Goal: Task Accomplishment & Management: Complete application form

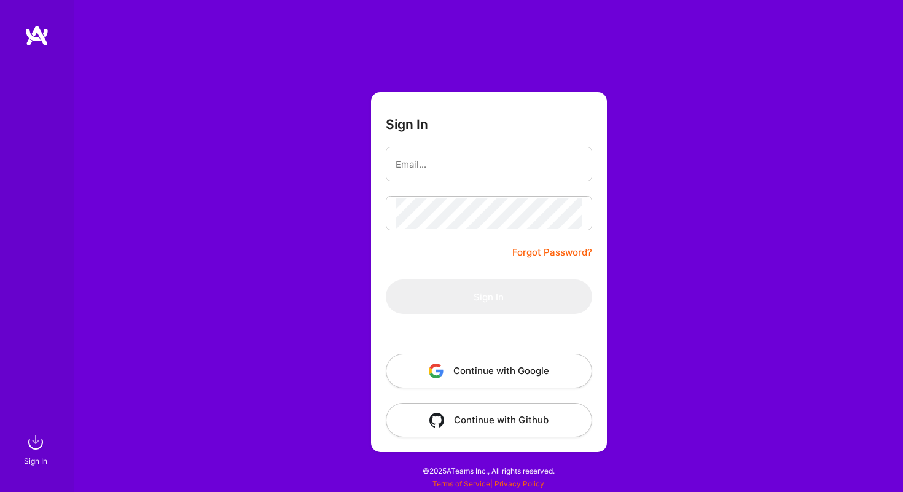
click at [475, 385] on button "Continue with Google" at bounding box center [489, 371] width 206 height 34
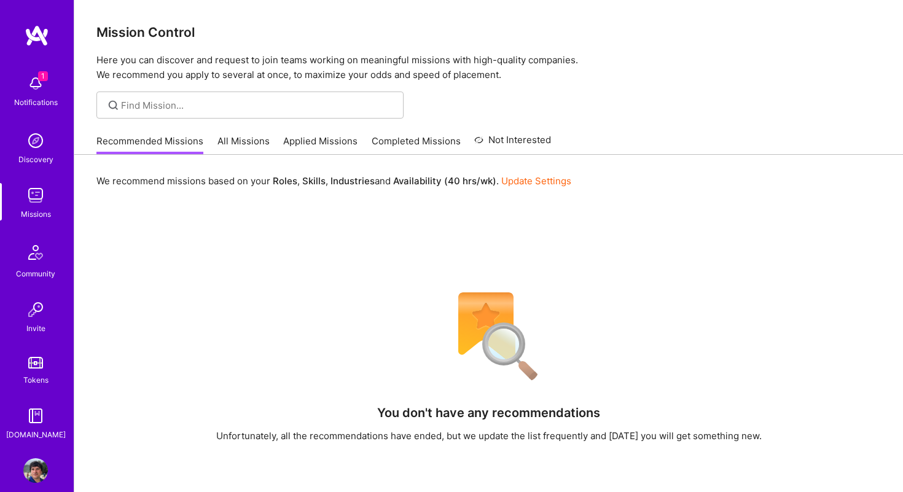
click at [45, 74] on span "1" at bounding box center [43, 76] width 10 height 10
click at [425, 224] on div "Notifications Discovery Missions Community Invite Tokens [DOMAIN_NAME] Profile …" at bounding box center [451, 343] width 903 height 687
click at [238, 144] on link "All Missions" at bounding box center [243, 144] width 52 height 20
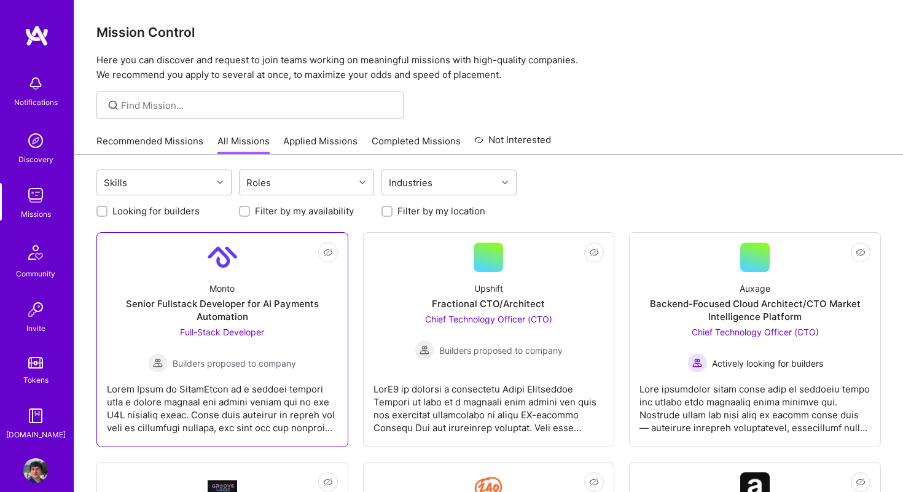
click at [308, 332] on div "Monto Senior Fullstack Developer for AI Payments Automation Full-Stack Develope…" at bounding box center [222, 322] width 231 height 101
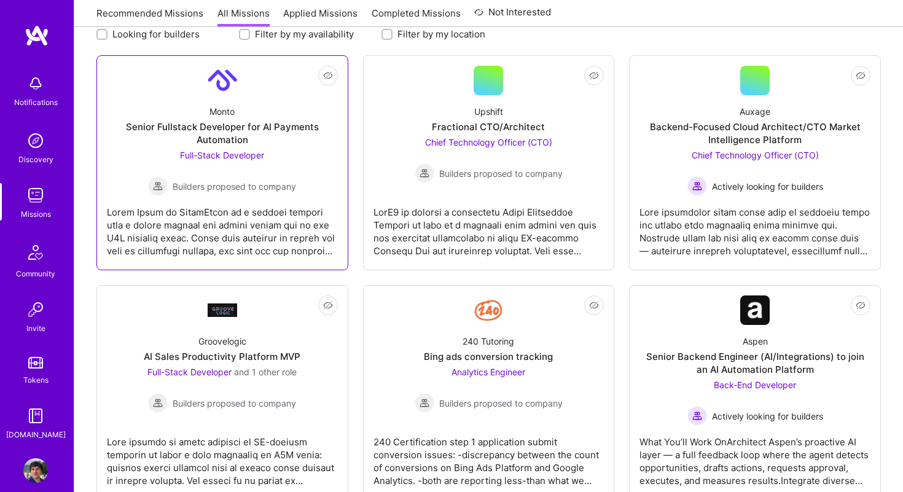
scroll to position [181, 0]
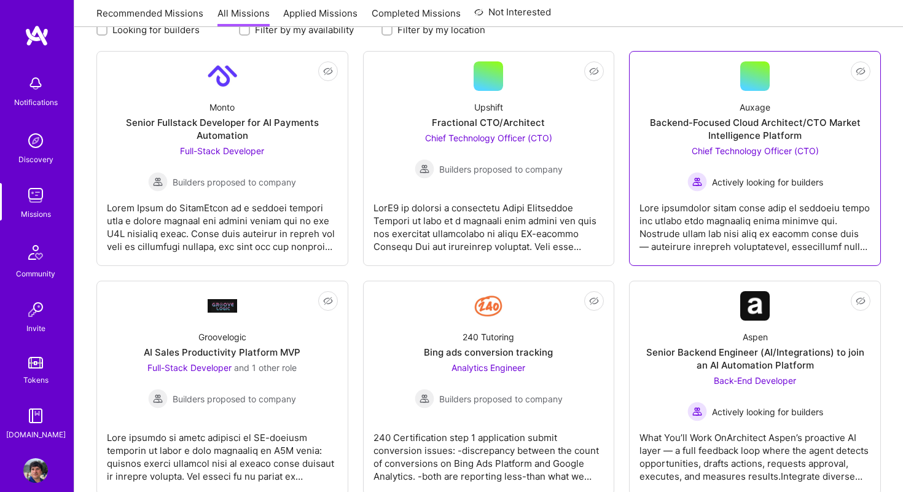
click at [734, 228] on div at bounding box center [754, 222] width 231 height 61
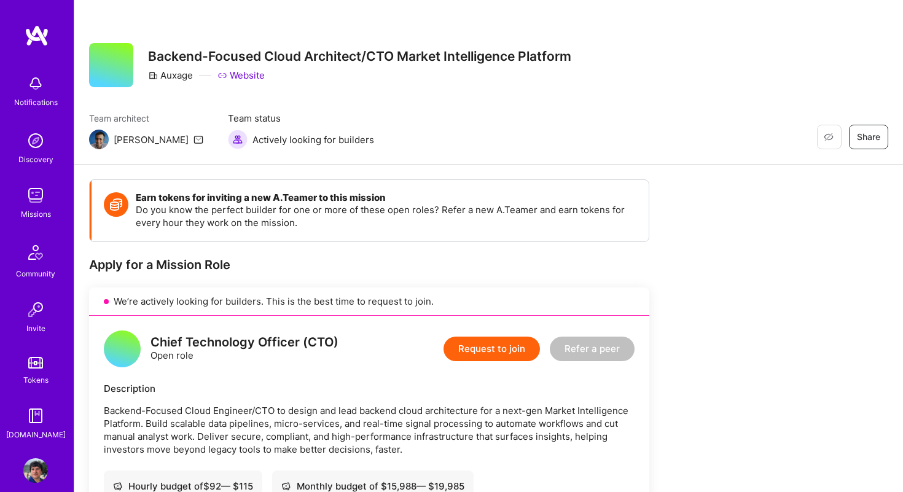
click at [490, 342] on button "Request to join" at bounding box center [491, 349] width 96 height 25
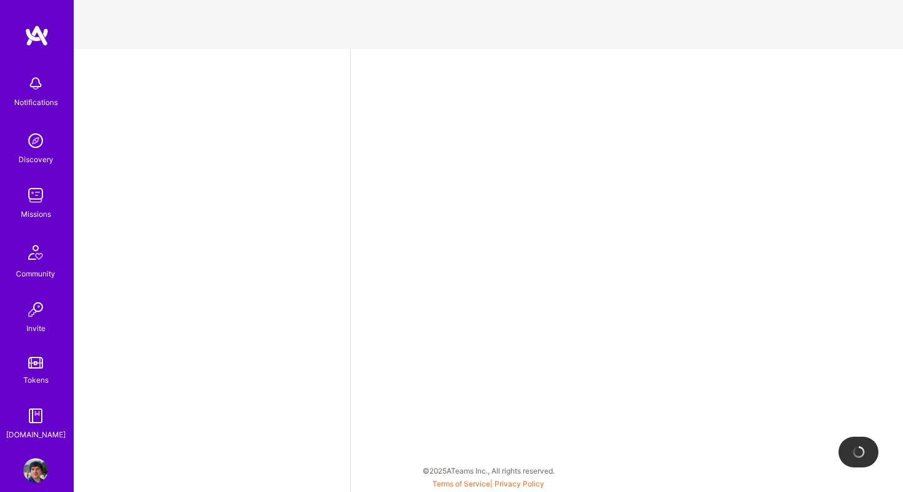
select select "US"
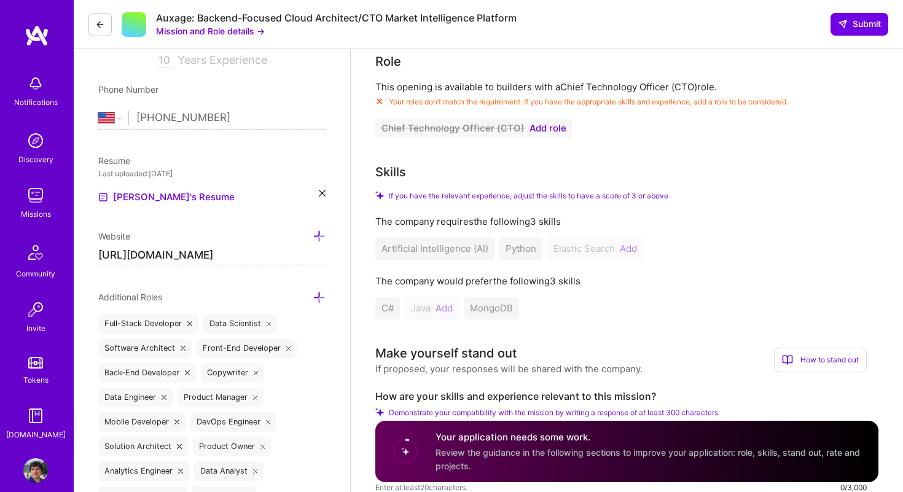
scroll to position [230, 0]
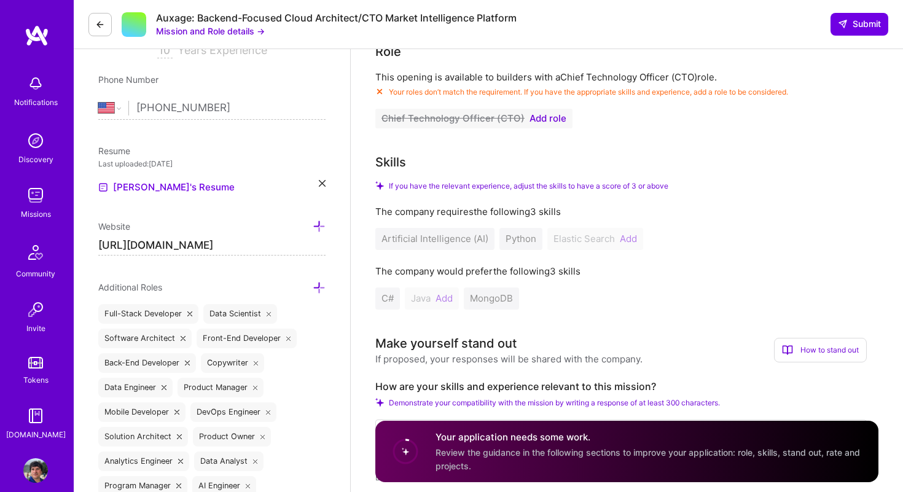
click at [549, 118] on span "Add role" at bounding box center [547, 119] width 37 height 10
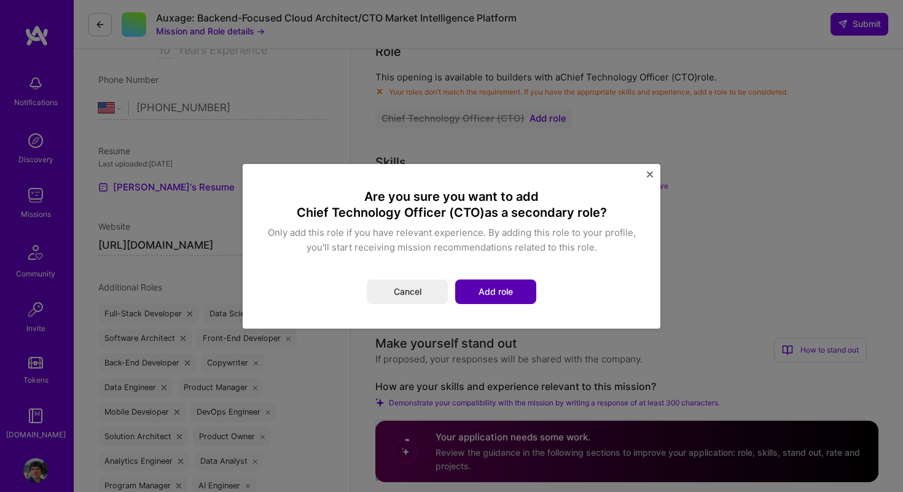
click at [516, 294] on button "Add role" at bounding box center [495, 291] width 81 height 25
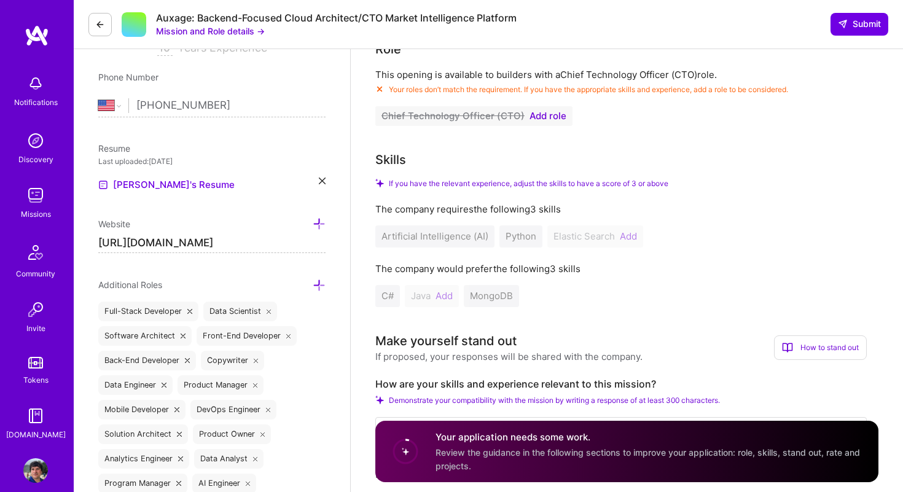
scroll to position [348, 0]
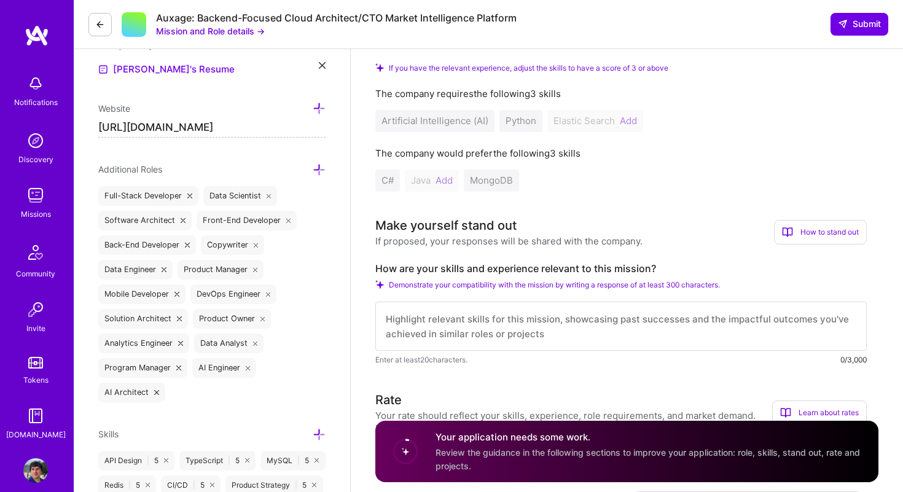
click at [321, 175] on icon at bounding box center [319, 169] width 13 height 13
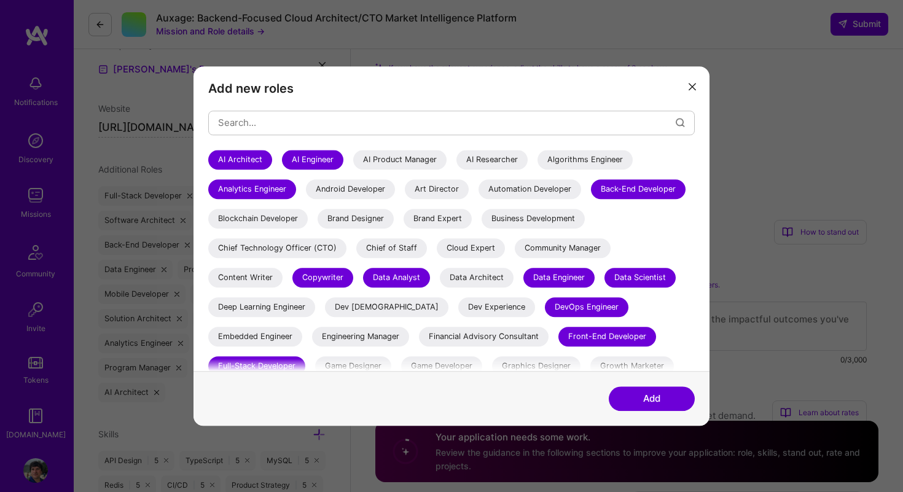
click at [346, 253] on div "Chief Technology Officer (CTO)" at bounding box center [277, 248] width 138 height 20
click at [622, 393] on button "Add" at bounding box center [652, 398] width 86 height 25
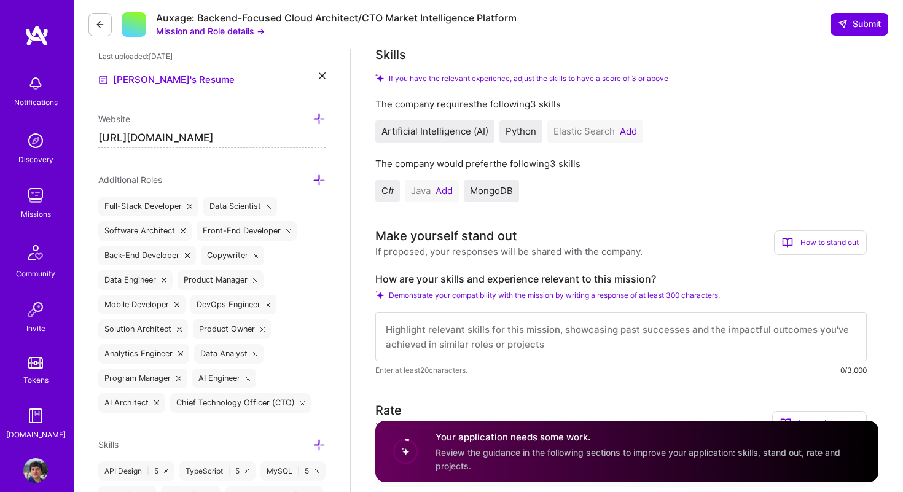
scroll to position [340, 0]
click at [452, 188] on button "Add" at bounding box center [443, 189] width 17 height 10
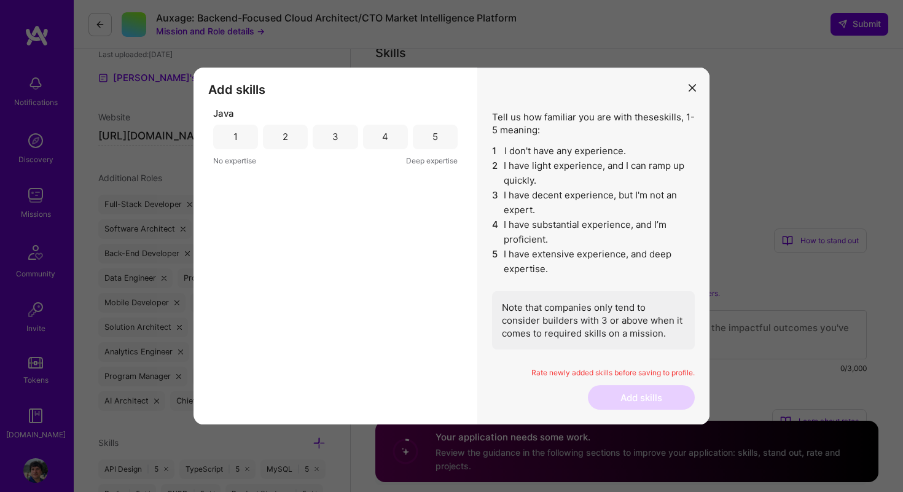
click at [442, 130] on div "5" at bounding box center [435, 137] width 45 height 25
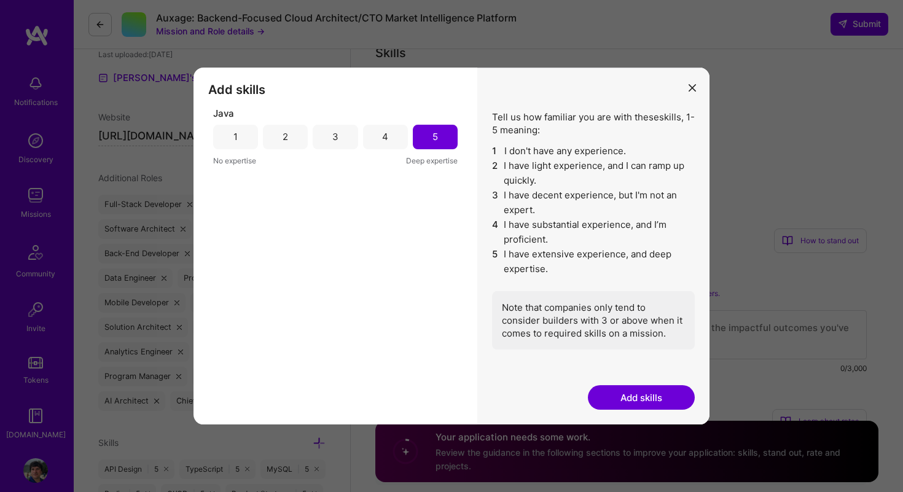
click at [623, 397] on button "Add skills" at bounding box center [641, 397] width 107 height 25
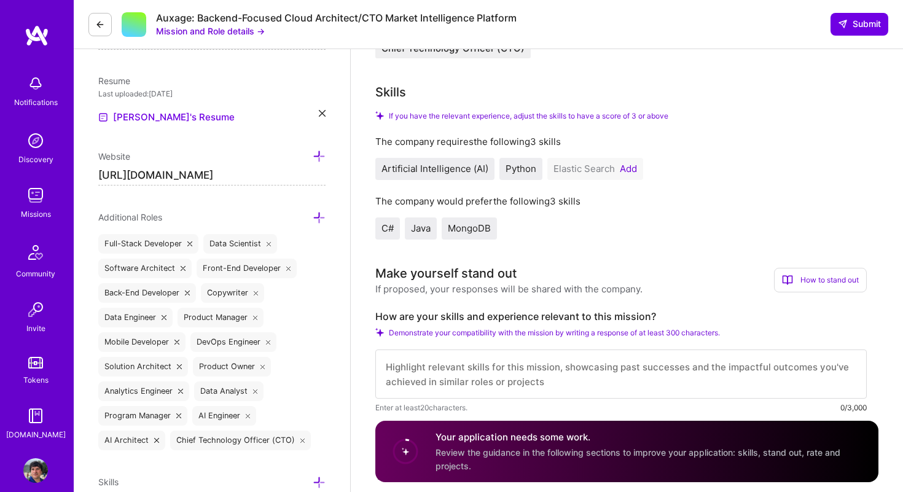
scroll to position [299, 0]
click at [648, 344] on div "How are your skills and experience relevant to this mission? Demonstrate your c…" at bounding box center [620, 363] width 491 height 104
click at [631, 168] on button "Add" at bounding box center [628, 170] width 17 height 10
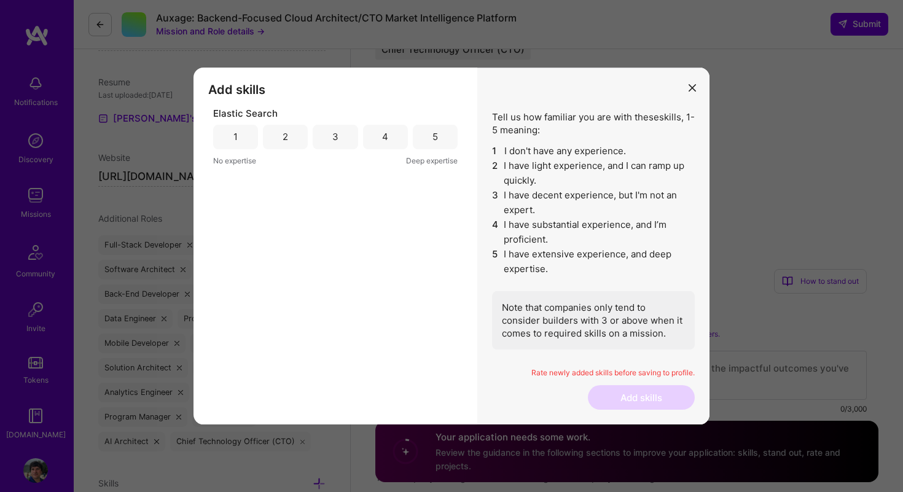
click at [442, 132] on div "5" at bounding box center [435, 137] width 45 height 25
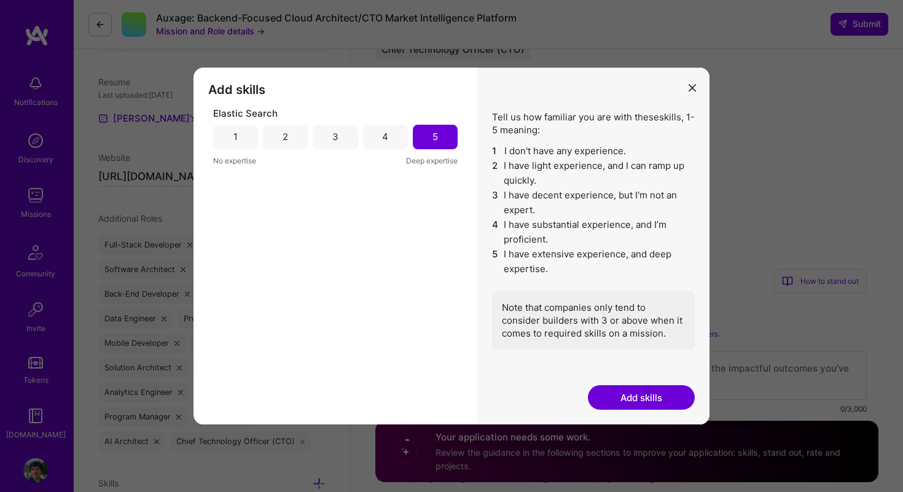
click at [655, 393] on button "Add skills" at bounding box center [641, 397] width 107 height 25
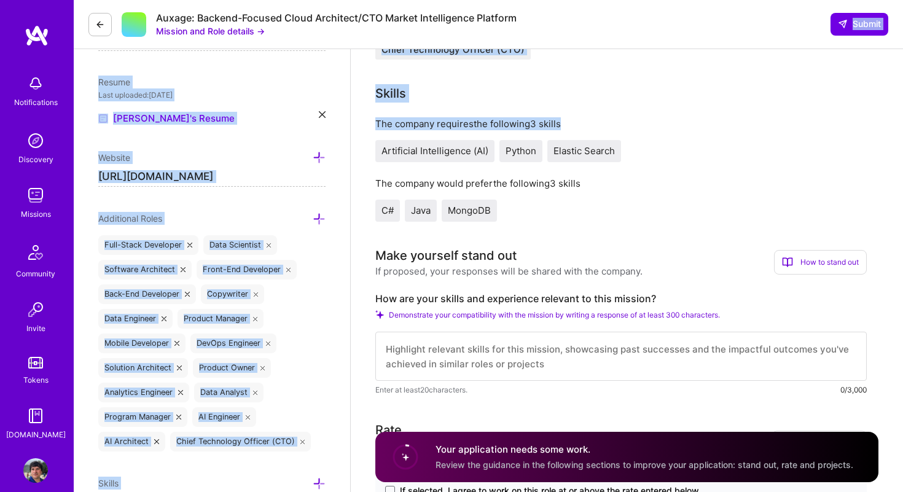
drag, startPoint x: 673, startPoint y: 121, endPoint x: 493, endPoint y: 39, distance: 198.2
click at [517, 360] on textarea at bounding box center [620, 356] width 491 height 49
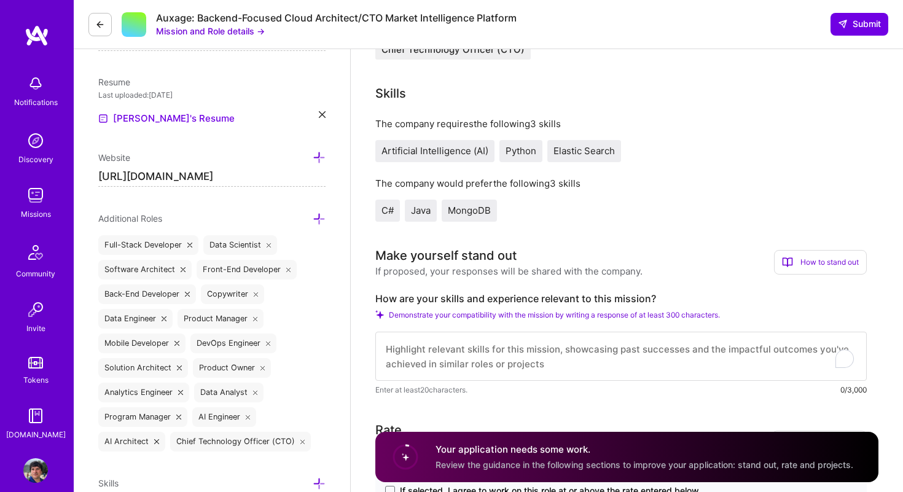
paste textarea "With over 8 years leading backend and AI projects, I’ve architected scalable cl…"
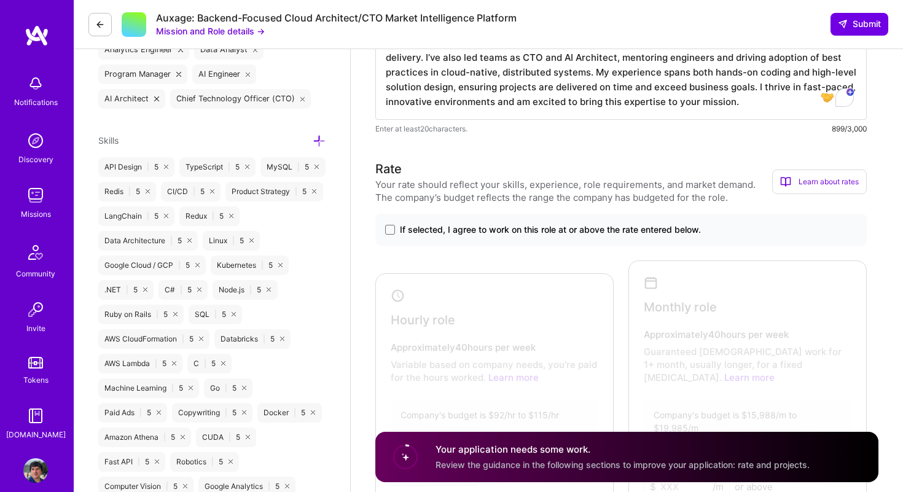
scroll to position [650, 0]
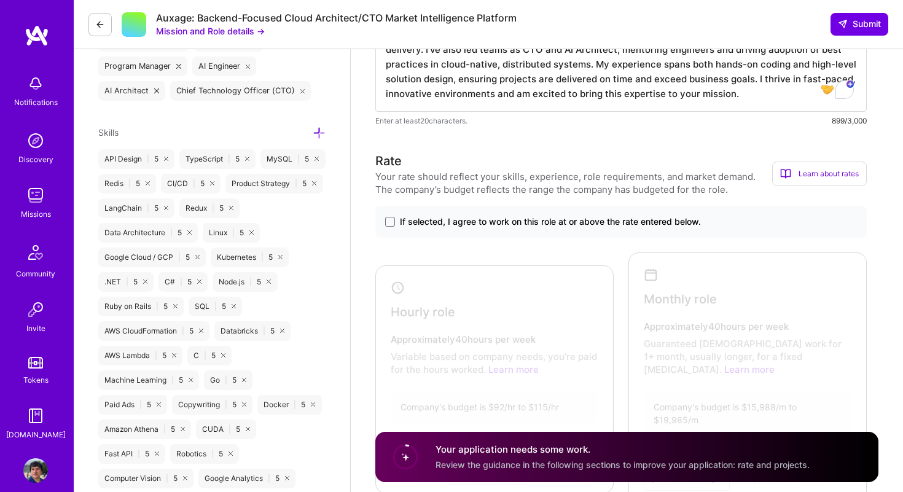
type textarea "With over 8 years leading backend and AI projects, I’ve architected scalable cl…"
click at [489, 217] on span "If selected, I agree to work on this role at or above the rate entered below." at bounding box center [550, 222] width 301 height 12
click at [0, 0] on input "If selected, I agree to work on this role at or above the rate entered below." at bounding box center [0, 0] width 0 height 0
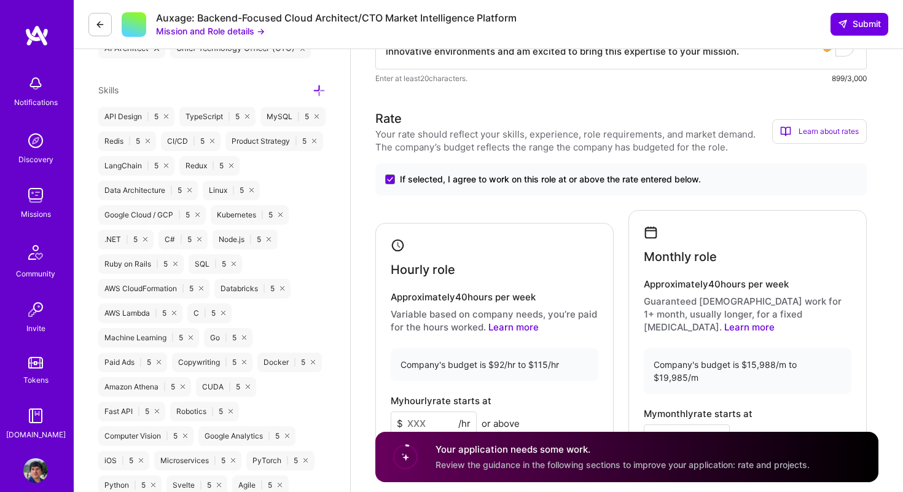
scroll to position [719, 0]
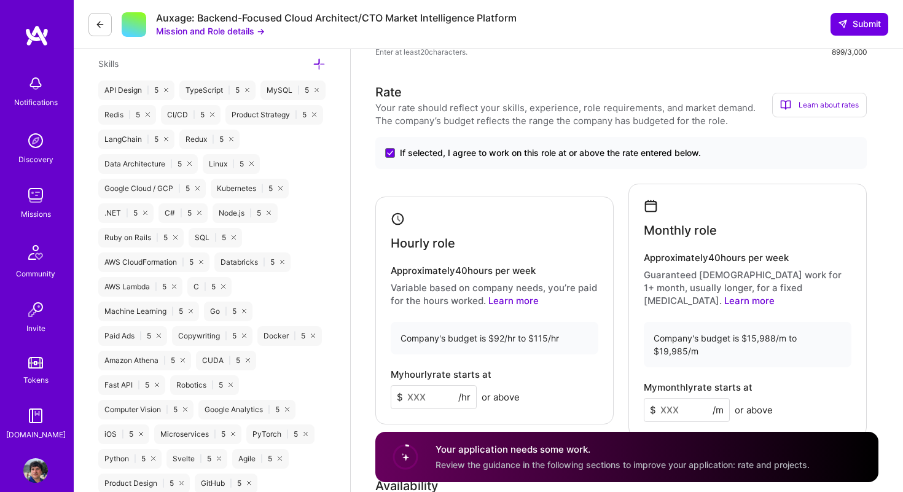
click at [437, 386] on input at bounding box center [434, 397] width 86 height 24
type input "95"
click at [690, 398] on input at bounding box center [687, 410] width 86 height 24
type input "16000"
click at [860, 365] on div "Monthly role Approximately 40 hours per week Guaranteed [DEMOGRAPHIC_DATA] work…" at bounding box center [747, 311] width 238 height 254
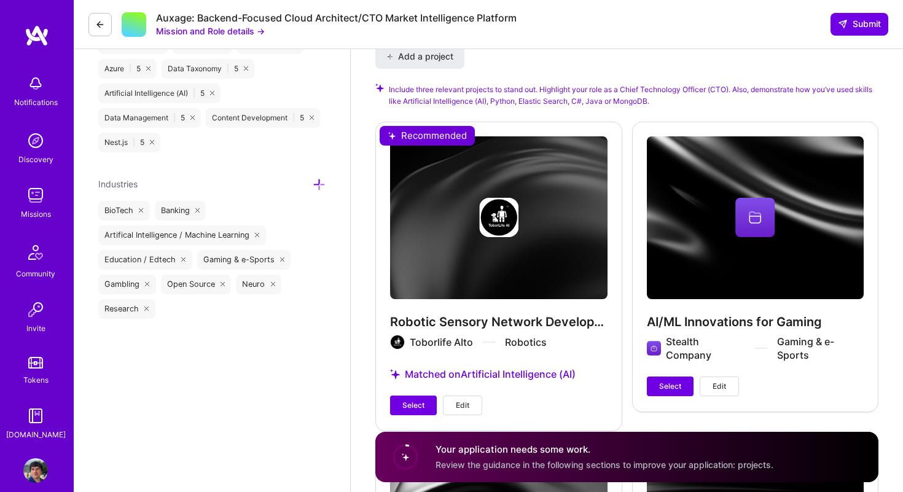
scroll to position [1530, 0]
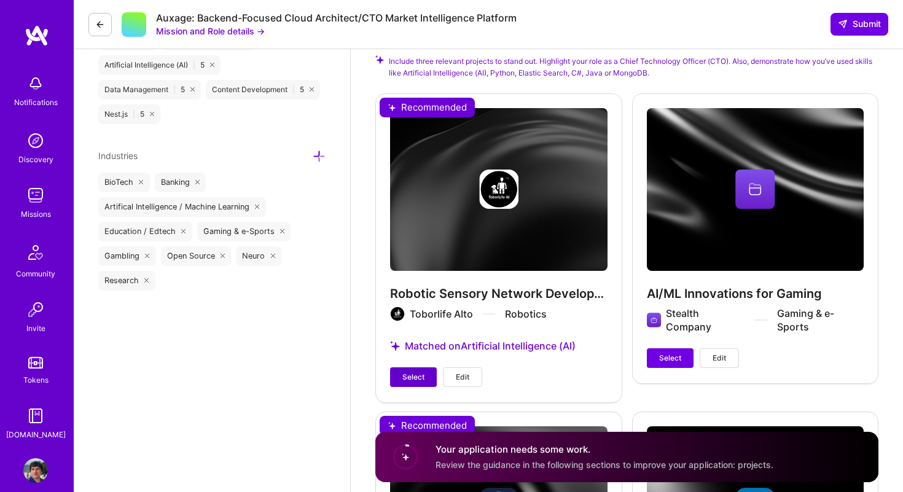
click at [419, 367] on button "Select" at bounding box center [413, 377] width 47 height 20
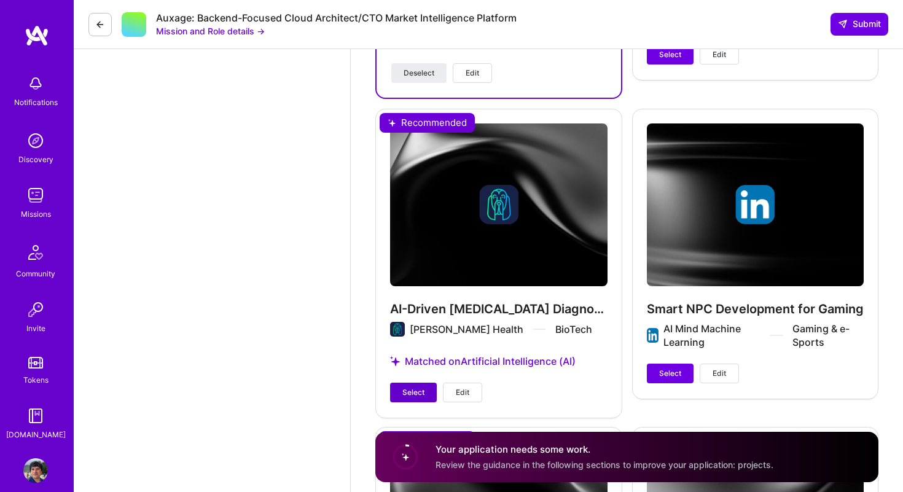
click at [417, 383] on button "Select" at bounding box center [413, 393] width 47 height 20
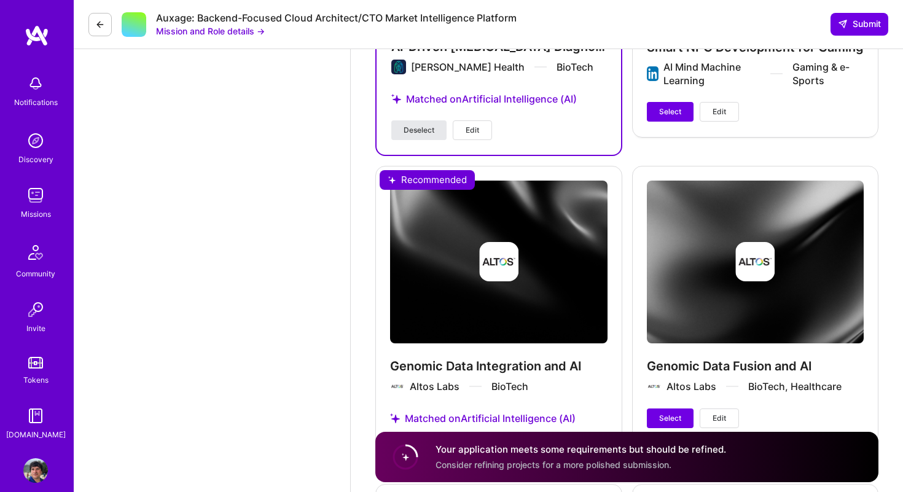
scroll to position [2113, 0]
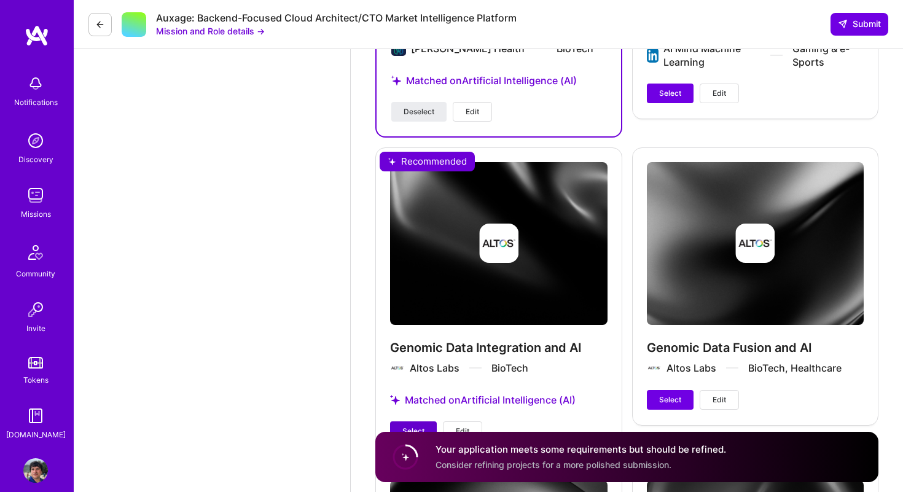
click at [416, 426] on span "Select" at bounding box center [413, 431] width 22 height 11
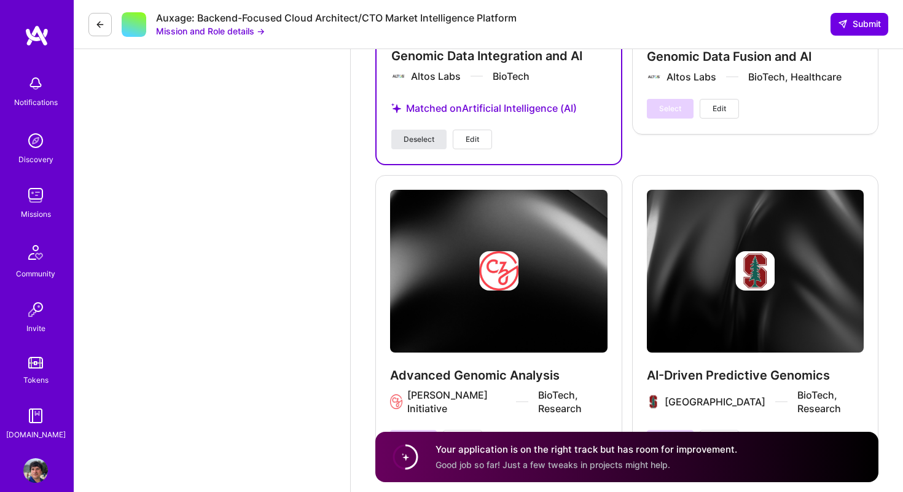
scroll to position [2438, 0]
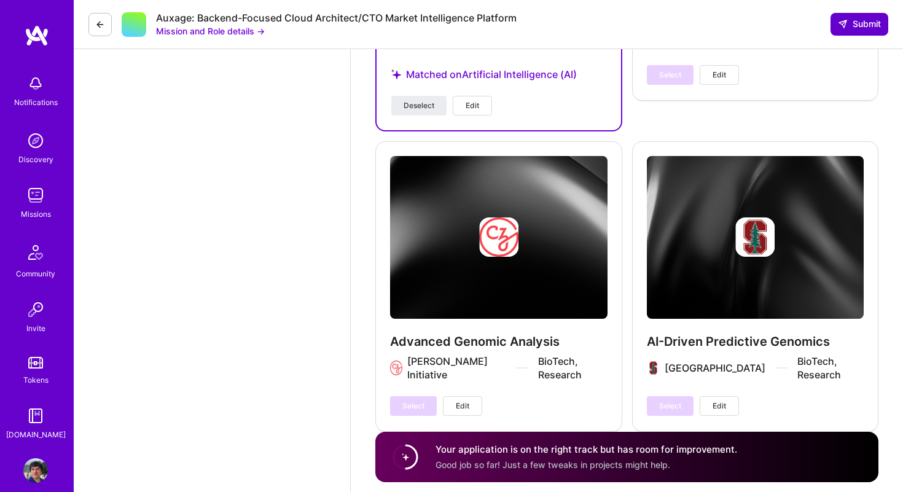
click at [871, 18] on span "Submit" at bounding box center [859, 24] width 43 height 12
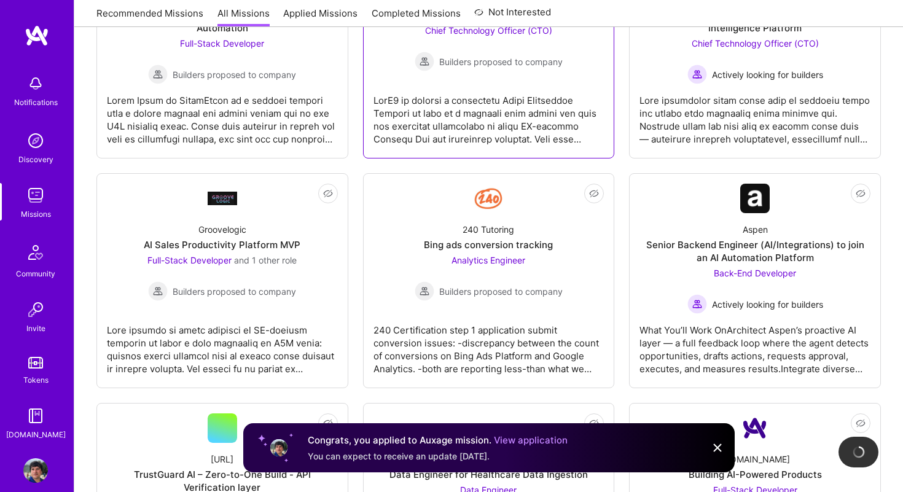
scroll to position [301, 0]
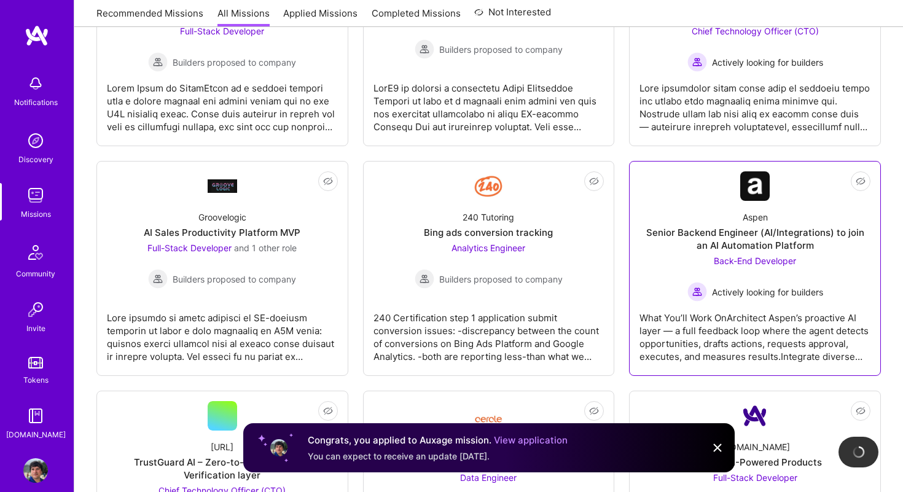
click at [754, 273] on div "Back-End Developer Actively looking for builders" at bounding box center [755, 277] width 136 height 47
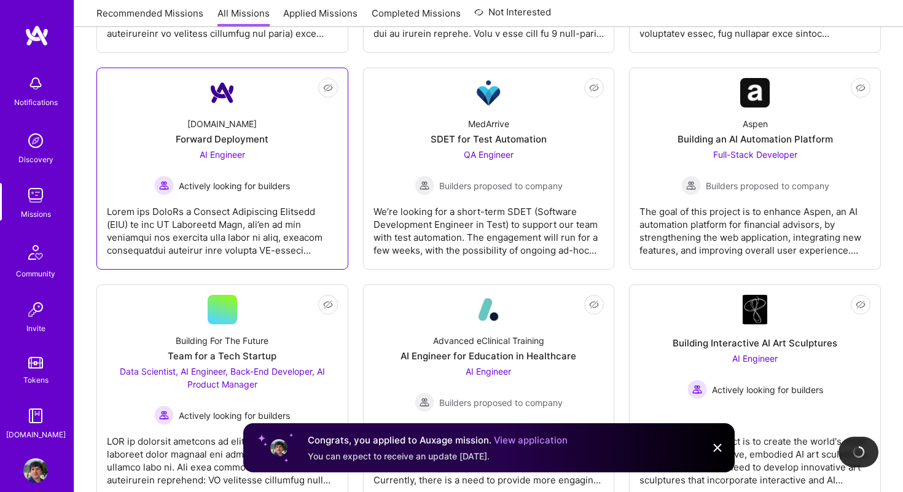
scroll to position [1097, 0]
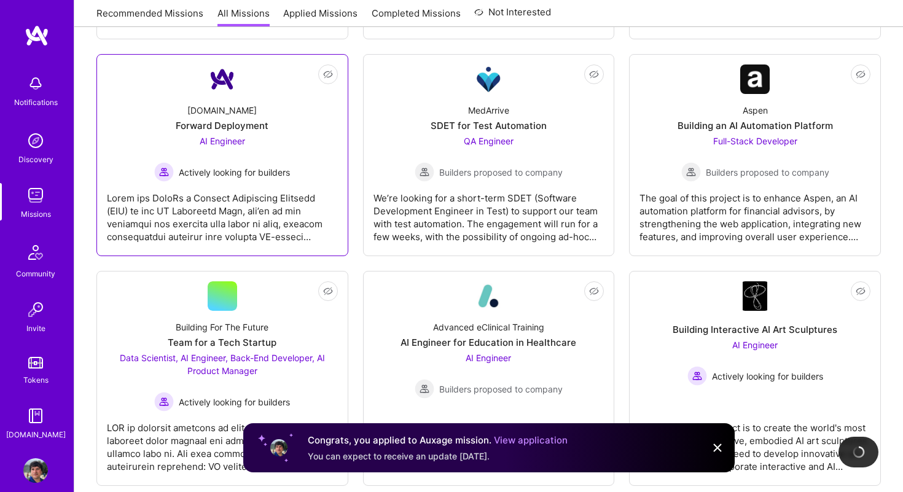
click at [281, 168] on span "Actively looking for builders" at bounding box center [234, 172] width 111 height 13
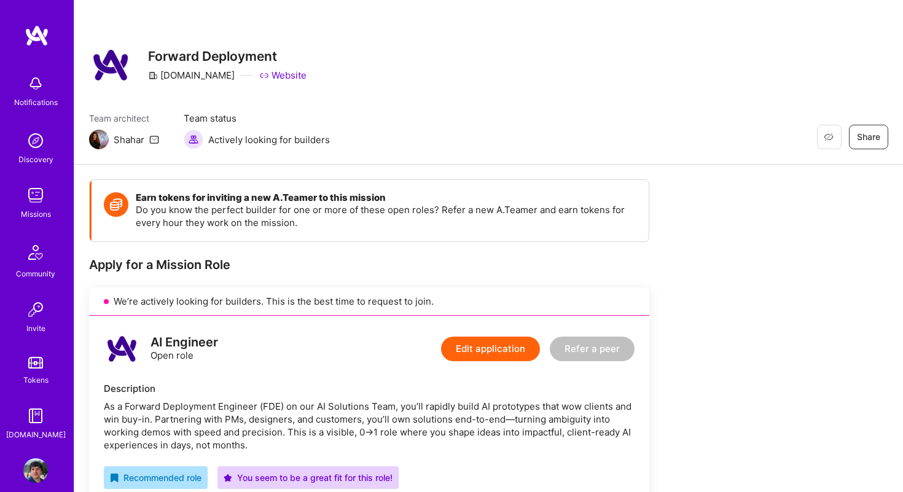
click at [43, 74] on img at bounding box center [35, 83] width 25 height 25
